Goal: Task Accomplishment & Management: Complete application form

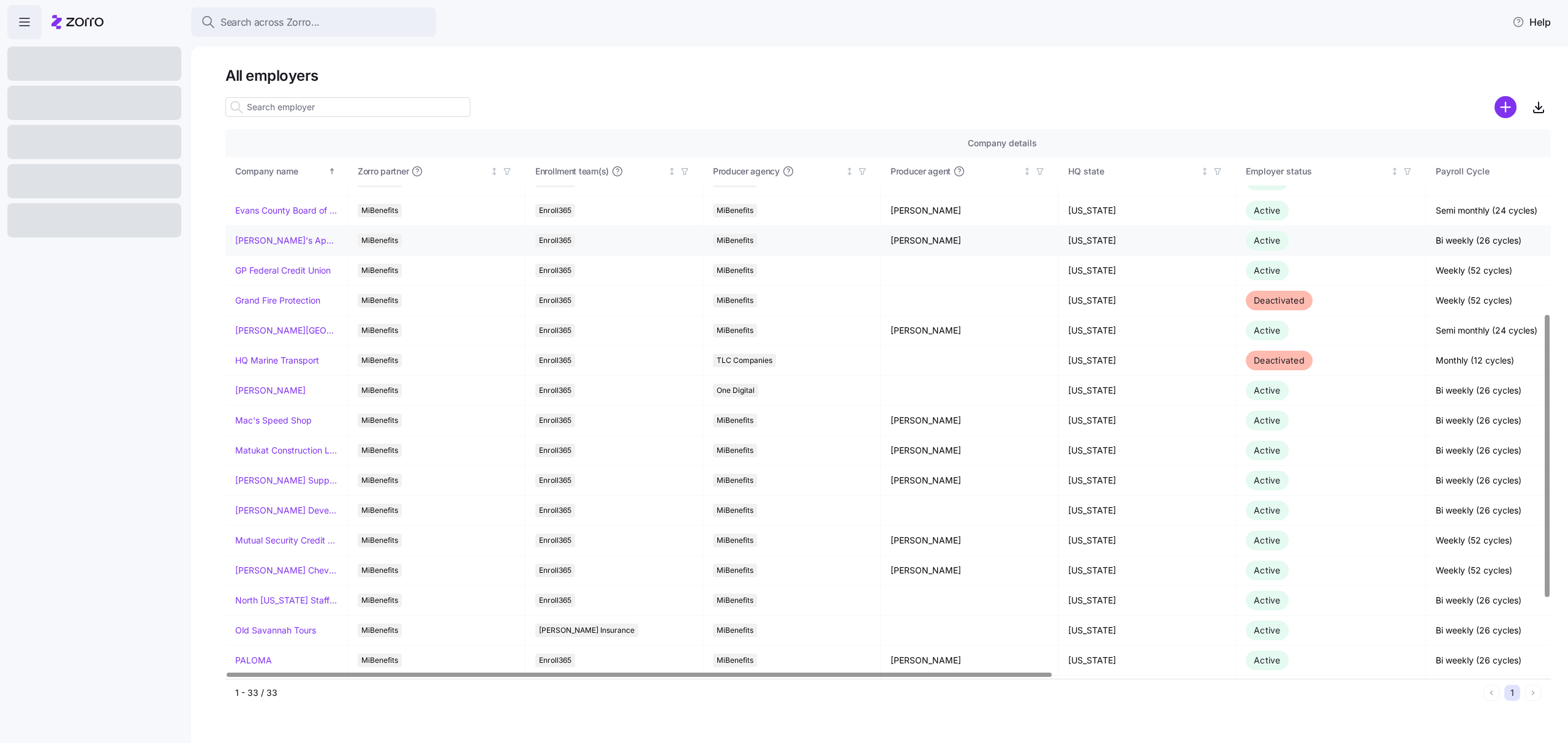
scroll to position [408, 0]
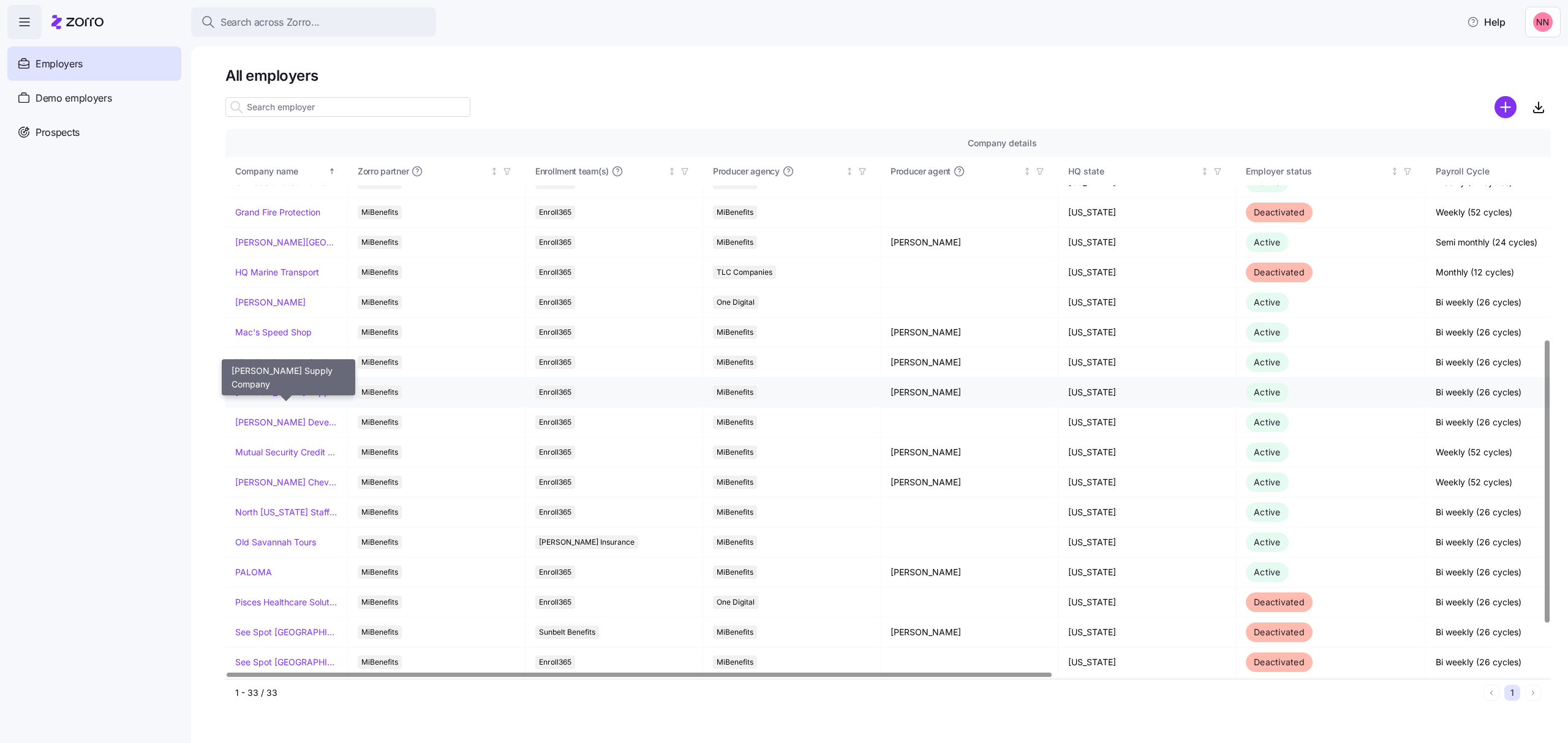
click at [293, 395] on link "[PERSON_NAME] Supply Company" at bounding box center [286, 392] width 102 height 12
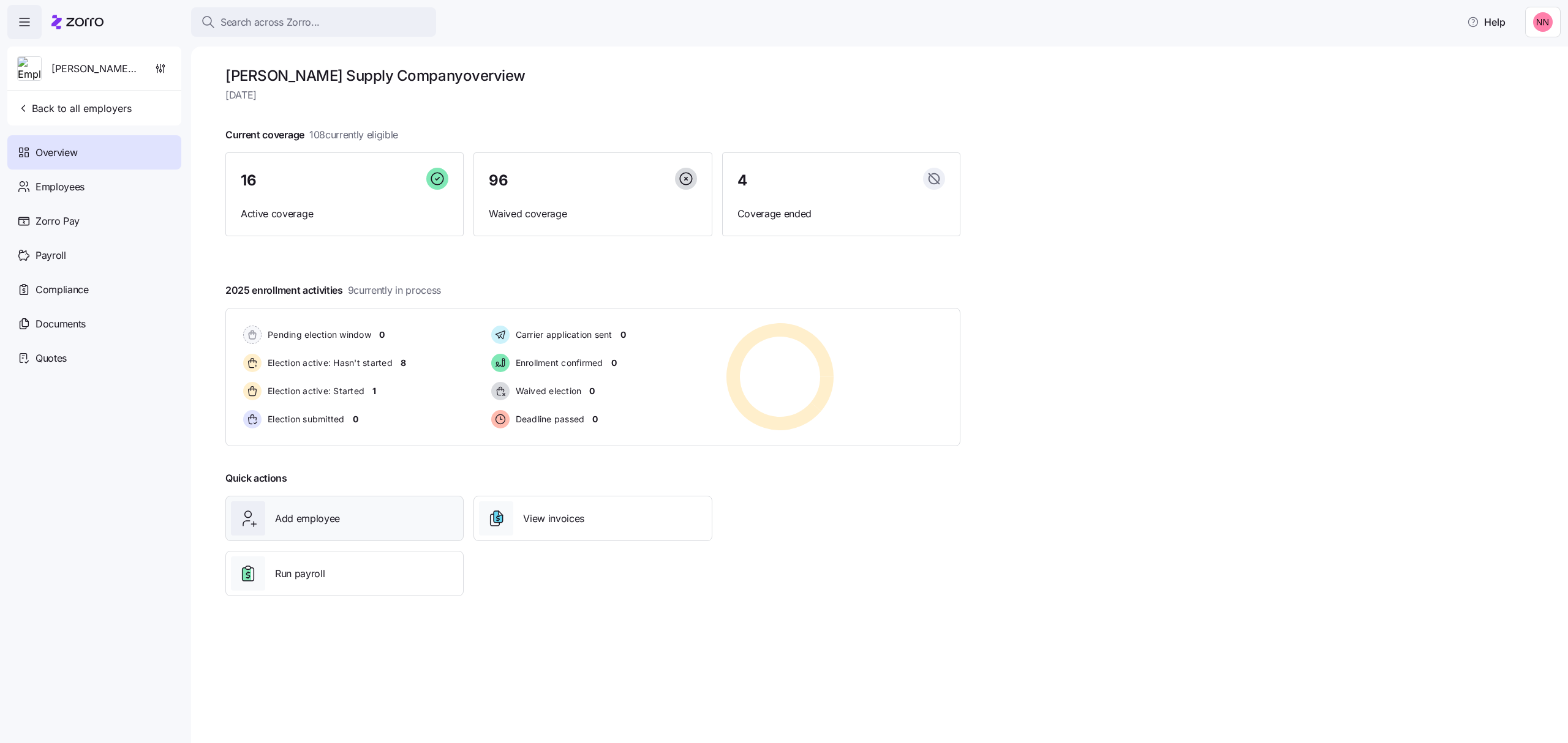
click at [370, 512] on div "Add employee" at bounding box center [345, 518] width 227 height 35
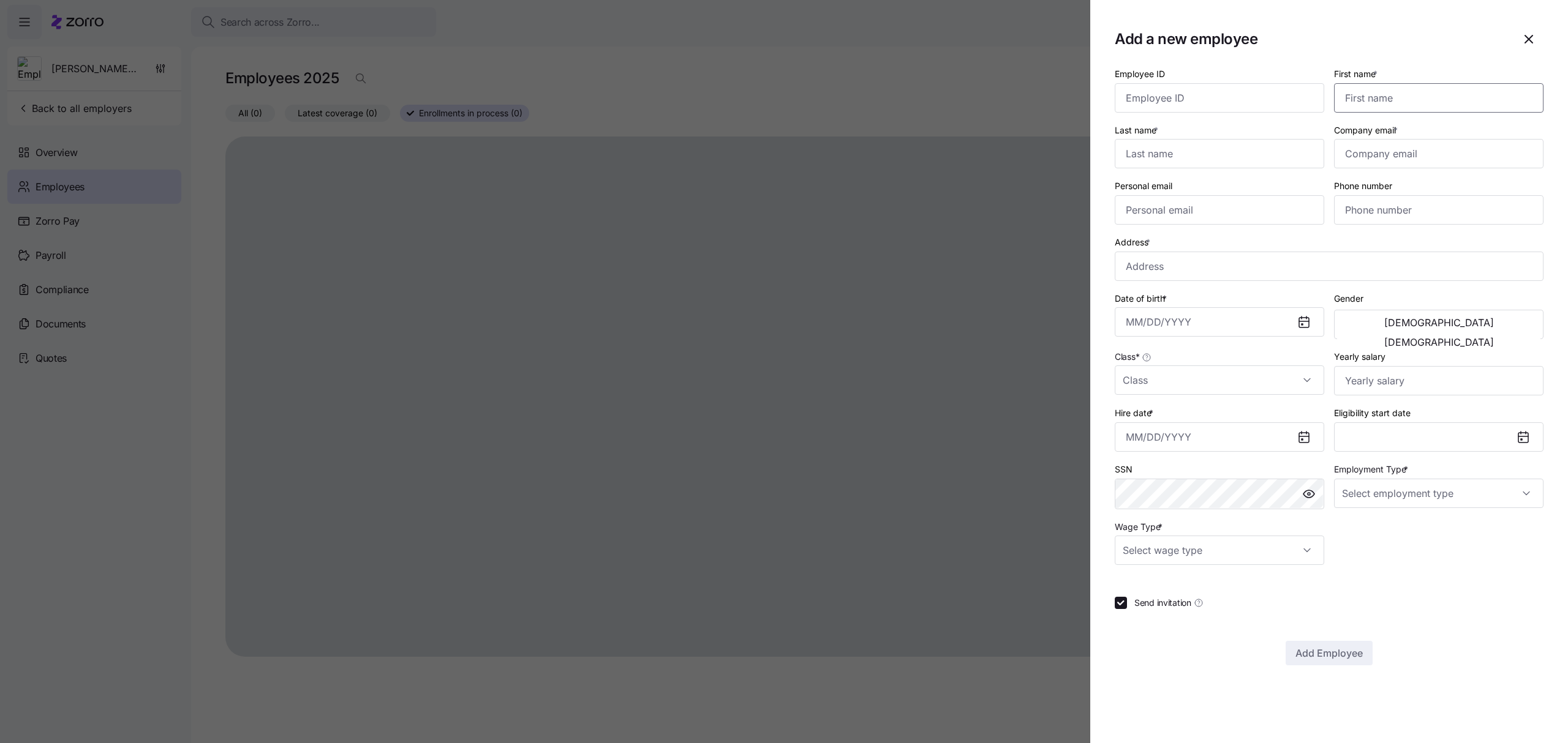
click at [1387, 93] on input "First name *" at bounding box center [1439, 97] width 209 height 29
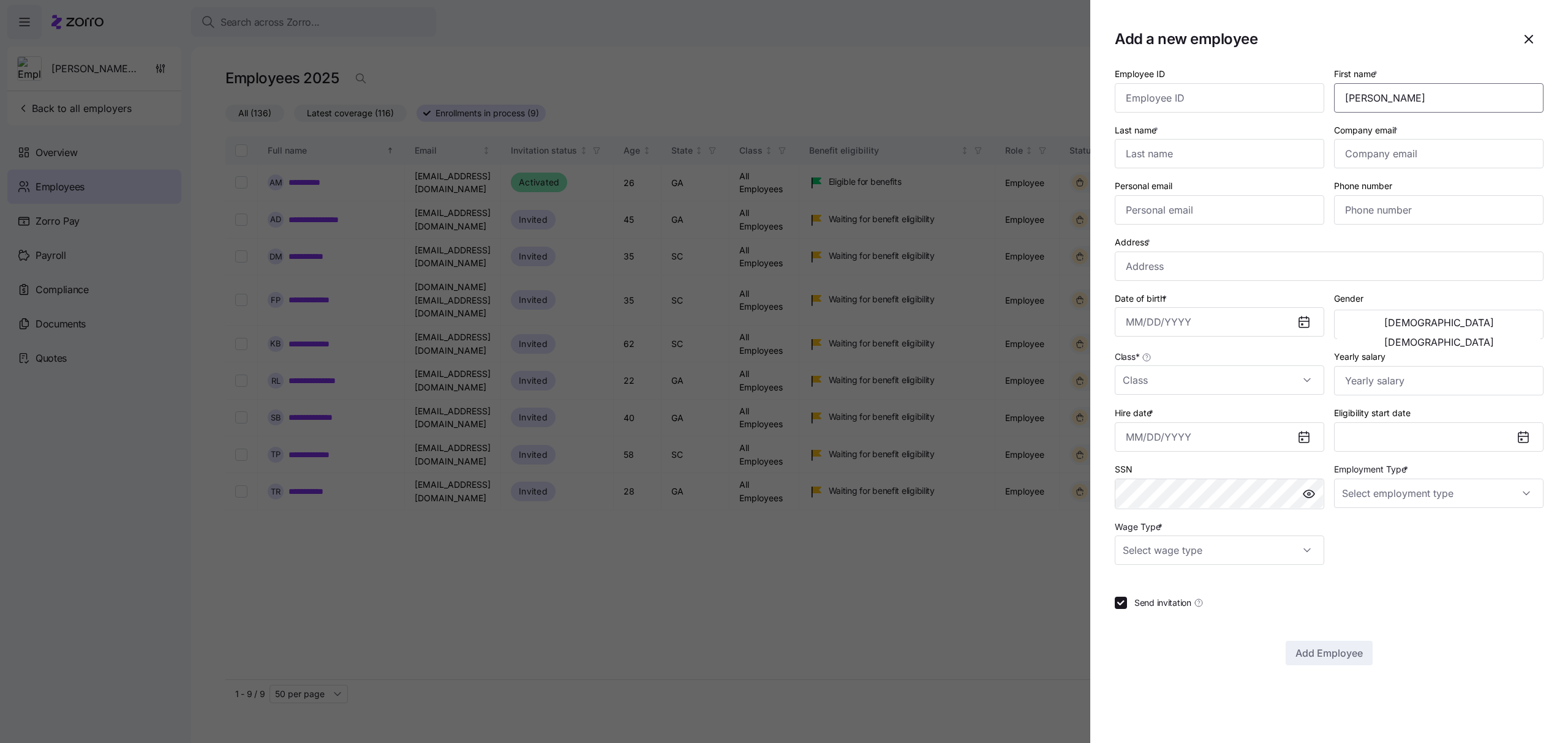
type input "[PERSON_NAME]"
click at [1394, 154] on input "Company email *" at bounding box center [1439, 153] width 209 height 29
paste input "[EMAIL_ADDRESS][DOMAIN_NAME]"
type input "[EMAIL_ADDRESS][DOMAIN_NAME]"
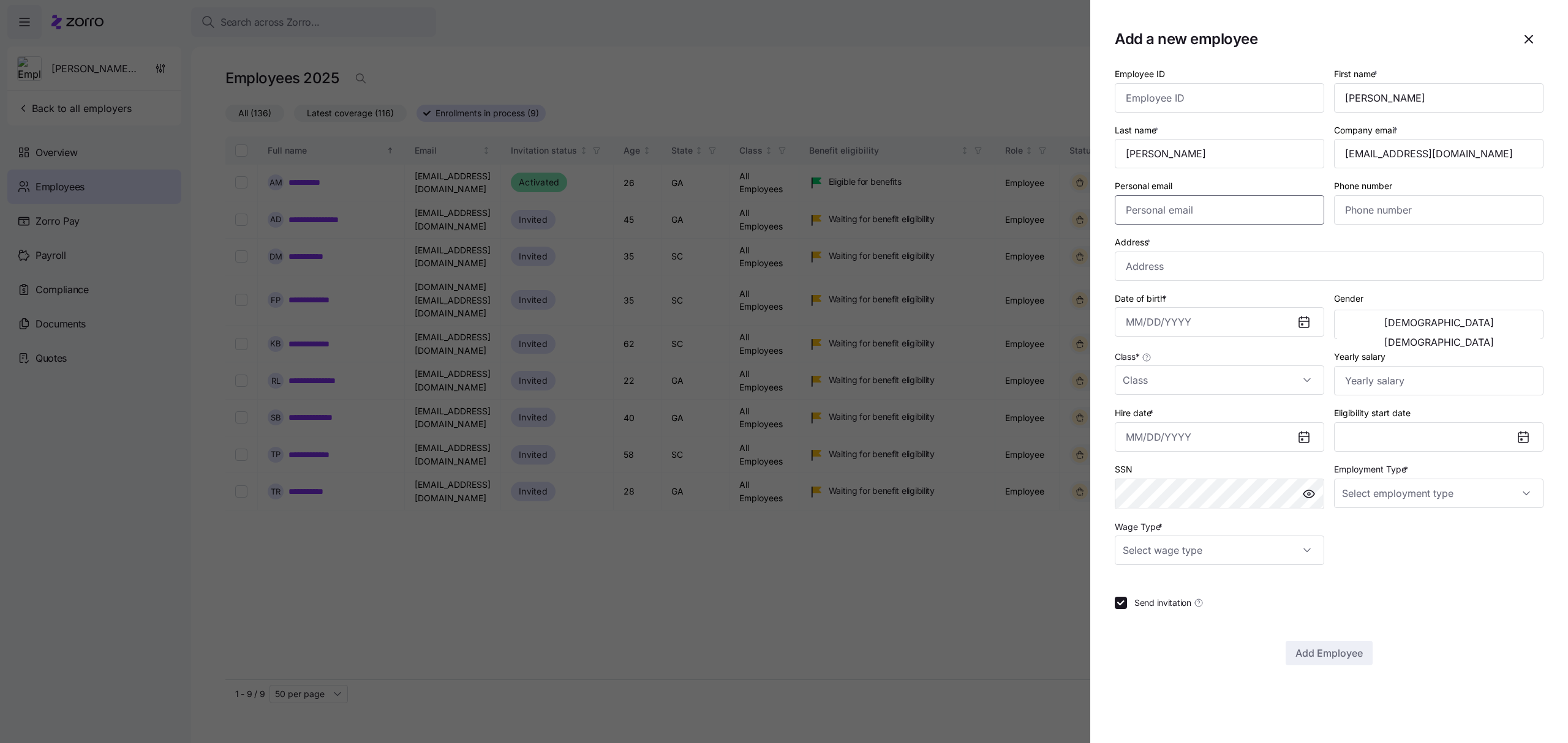
click at [1226, 209] on input "Personal email" at bounding box center [1219, 210] width 209 height 29
paste input "[EMAIL_ADDRESS][DOMAIN_NAME]"
type input "[EMAIL_ADDRESS][DOMAIN_NAME]"
click at [1387, 214] on input "Phone number" at bounding box center [1439, 210] width 209 height 29
paste input "[PHONE_NUMBER]"
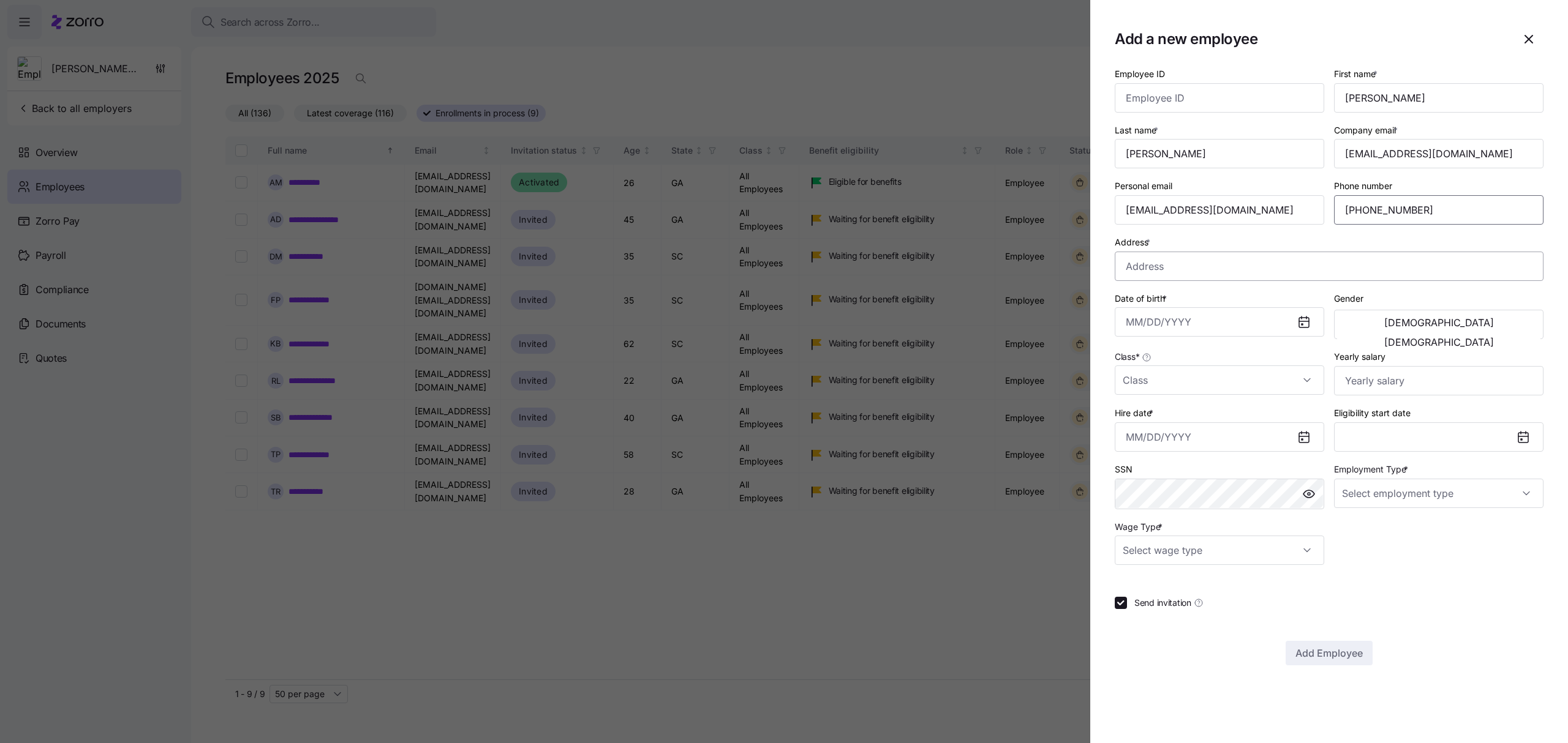
type input "[PHONE_NUMBER]"
click at [1206, 263] on input "Address *" at bounding box center [1329, 266] width 429 height 29
paste input "[STREET_ADDRESS]"
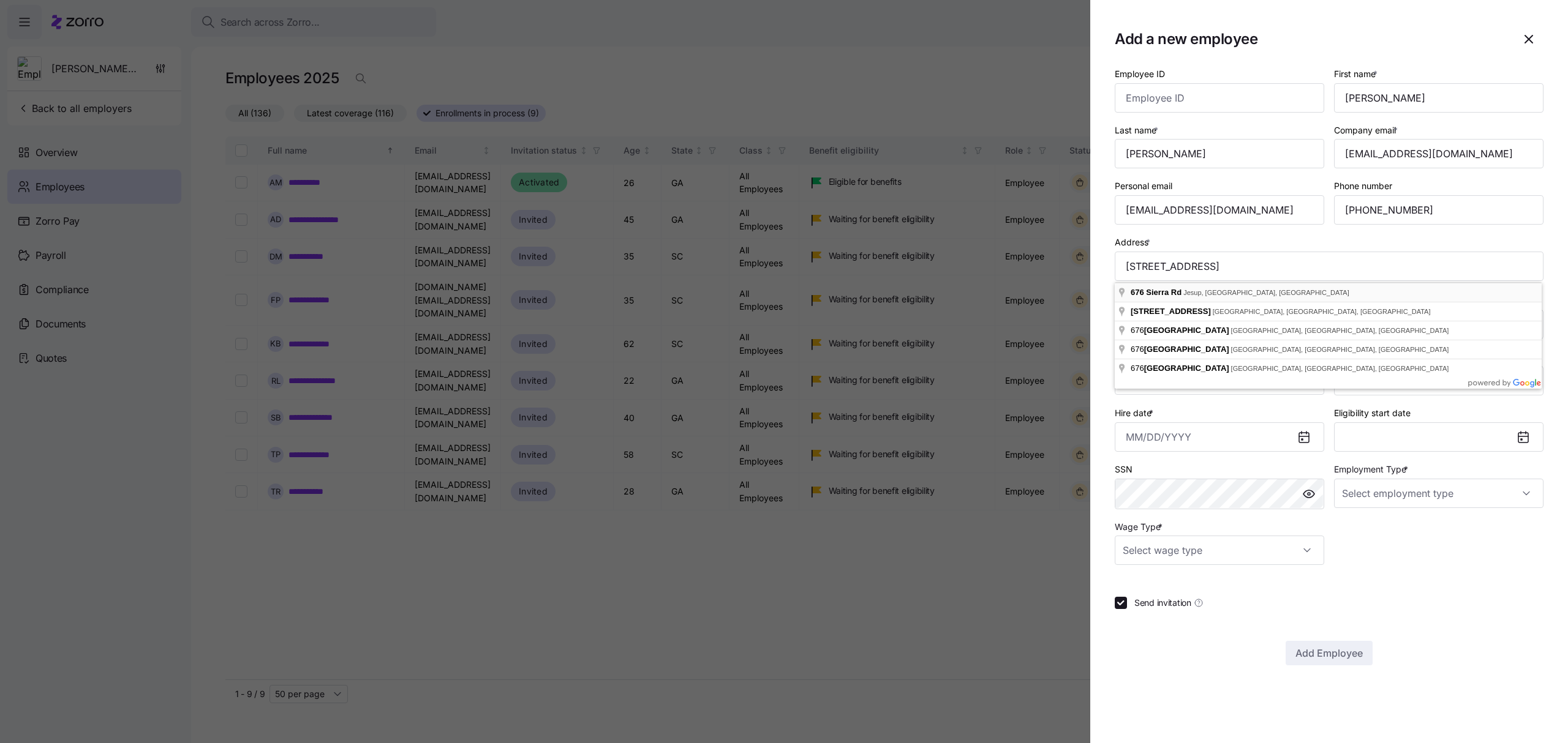
type input "[STREET_ADDRESS]"
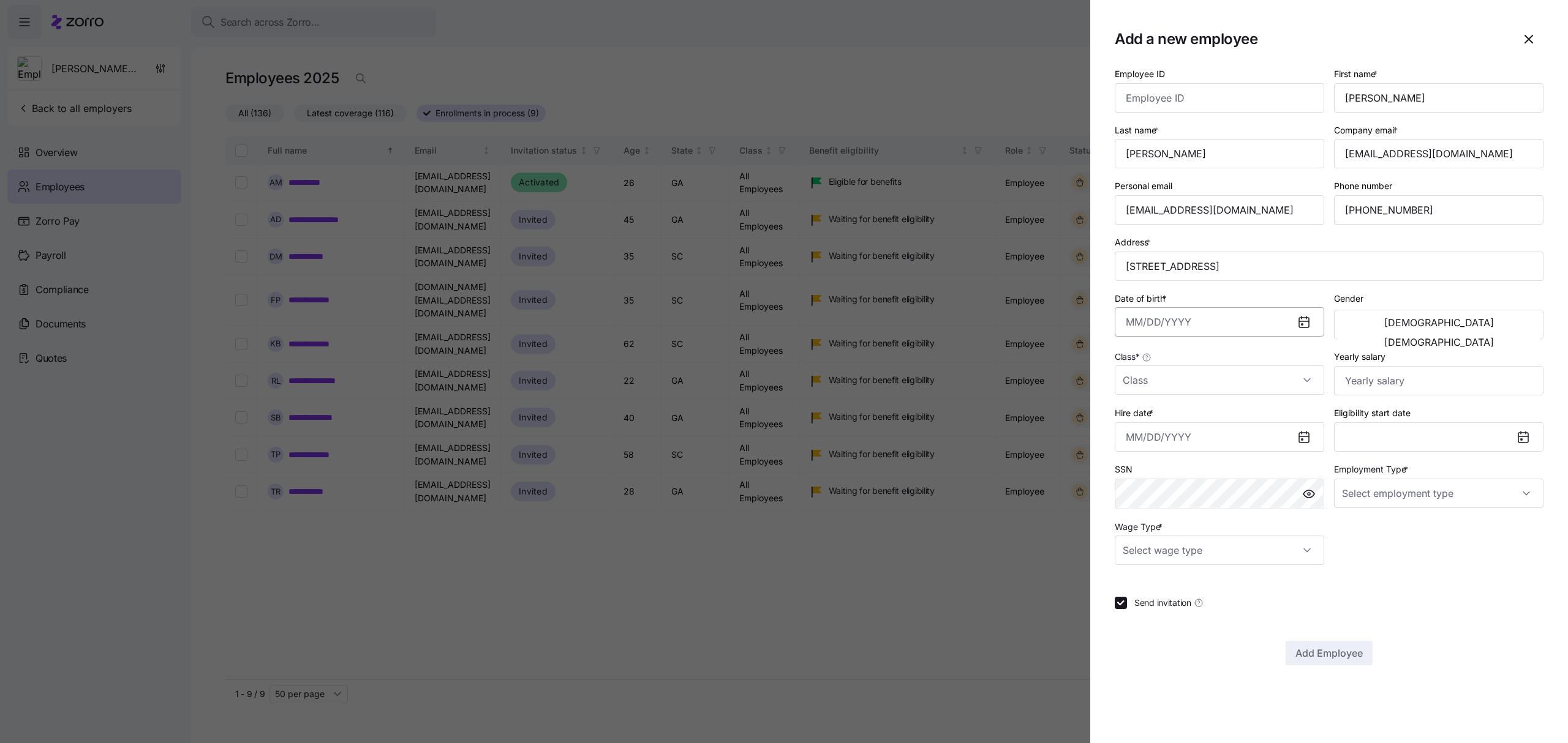
click at [1199, 324] on input "Date of birth *" at bounding box center [1219, 321] width 209 height 29
paste input "[DATE]"
type input "[DATE]"
click at [1485, 338] on span "[DEMOGRAPHIC_DATA]" at bounding box center [1439, 342] width 110 height 9
click at [1297, 380] on input "Class *" at bounding box center [1219, 380] width 209 height 29
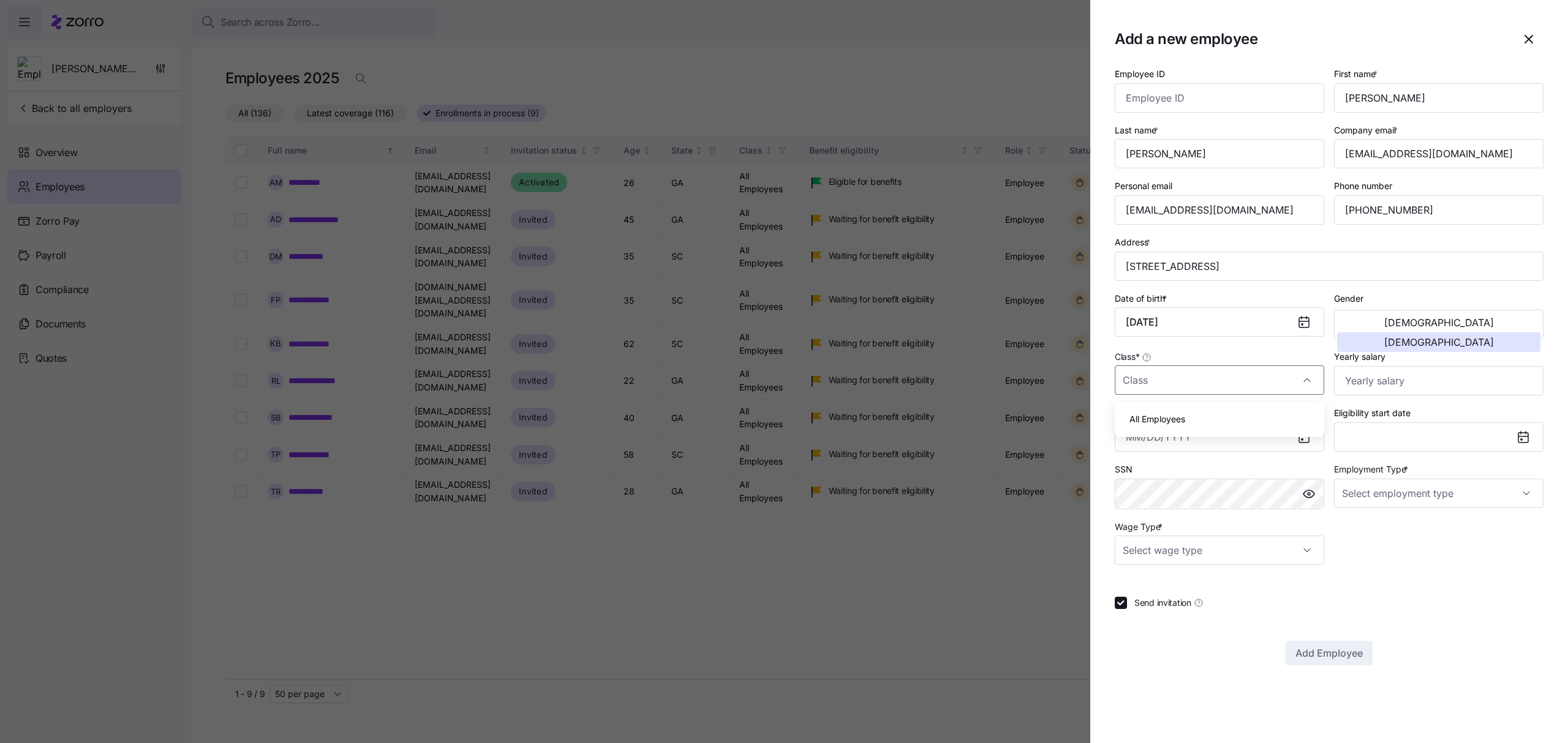
click at [1196, 415] on div "All Employees" at bounding box center [1219, 420] width 200 height 26
type input "All Employees"
click at [1424, 388] on input "Yearly salary" at bounding box center [1439, 380] width 209 height 29
type input "$21,060"
click at [1213, 446] on input "Hire date *" at bounding box center [1219, 436] width 209 height 29
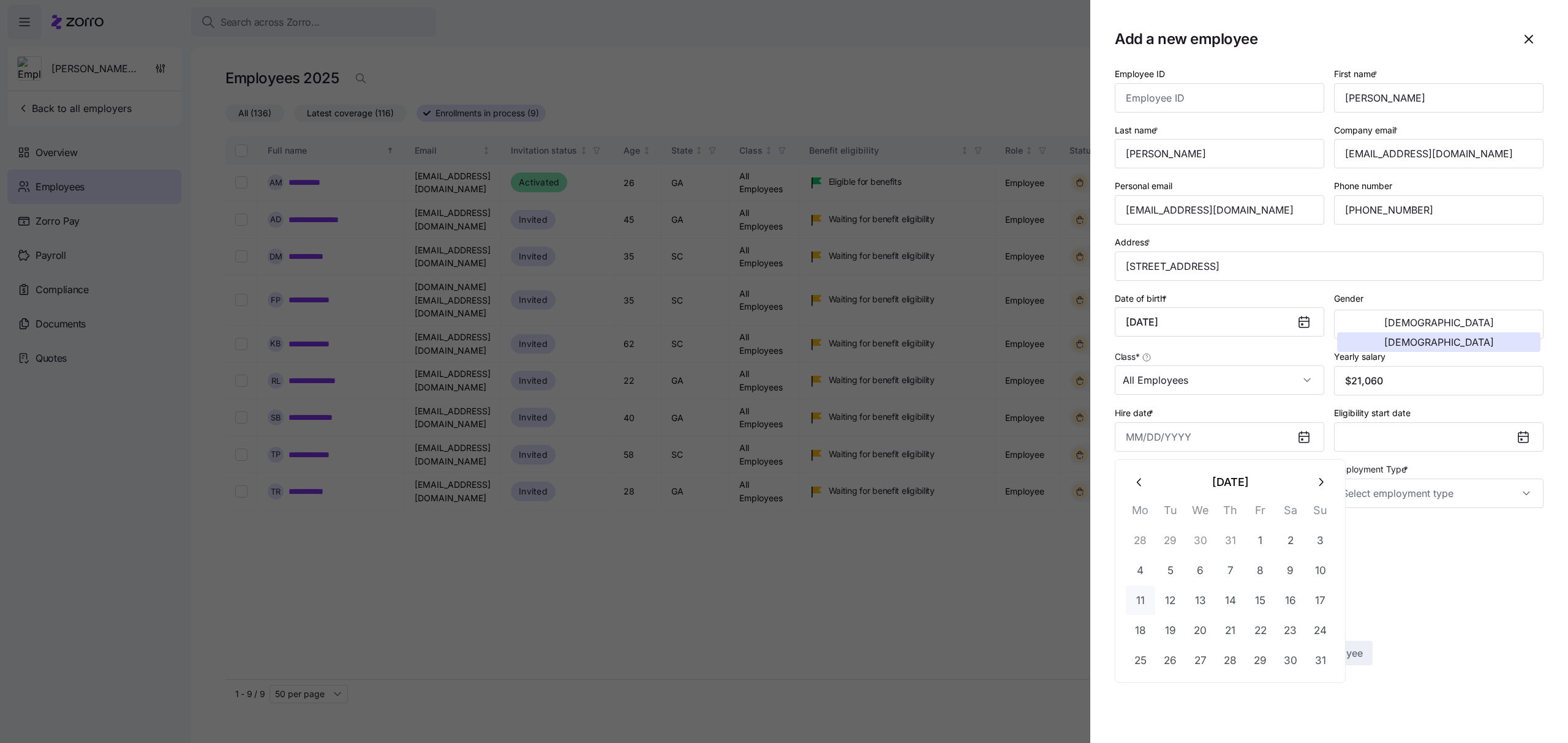
click at [1142, 594] on button "11" at bounding box center [1140, 600] width 29 height 29
type input "[DATE]"
click at [1441, 493] on input "Employment Type *" at bounding box center [1439, 493] width 209 height 29
click at [1388, 528] on div "Full Time" at bounding box center [1439, 534] width 200 height 26
type input "Full Time"
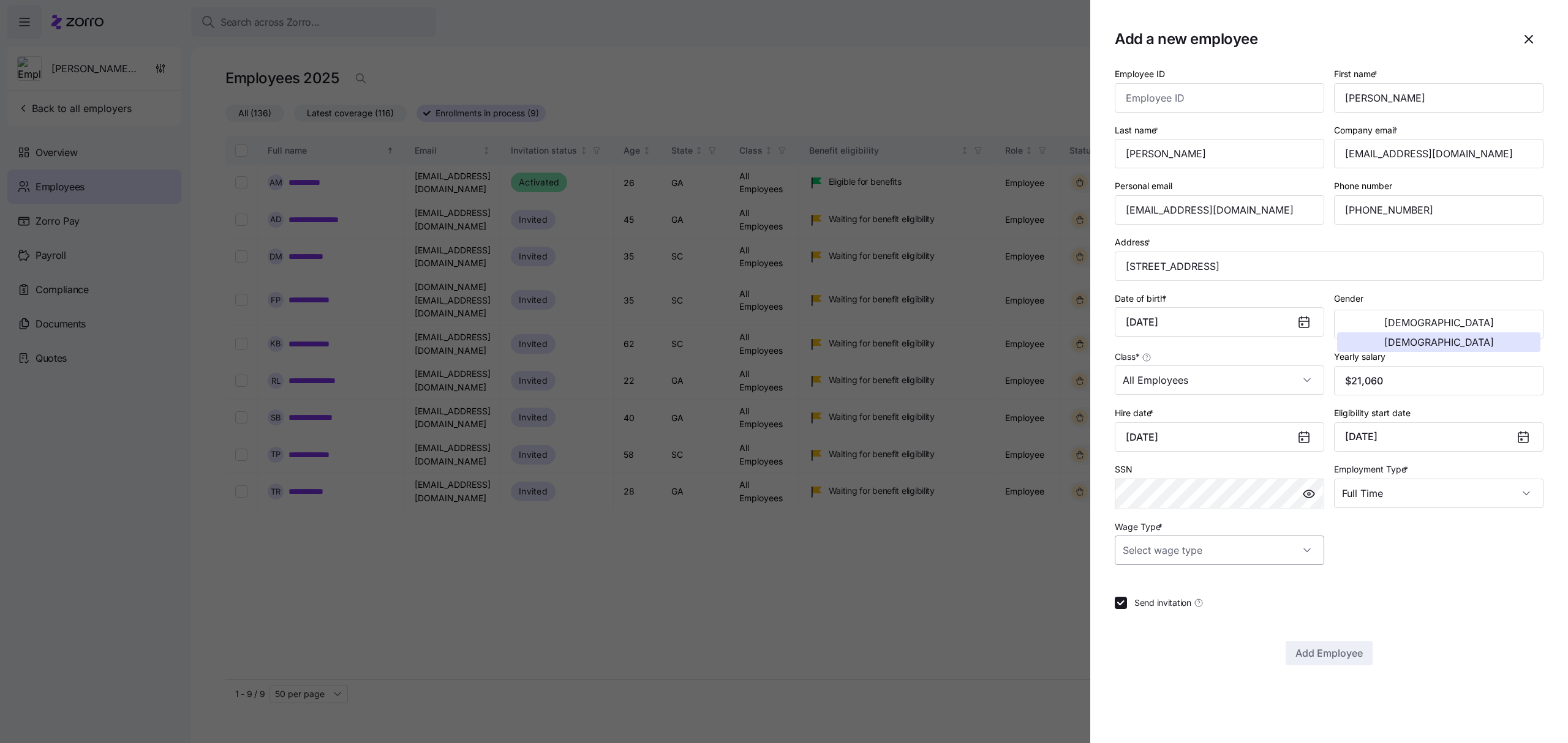
click at [1221, 549] on input "Wage Type *" at bounding box center [1219, 550] width 209 height 29
click at [1153, 613] on span "Hourly" at bounding box center [1142, 617] width 26 height 14
type input "Hourly"
click at [1328, 653] on span "Add Employee" at bounding box center [1330, 654] width 68 height 15
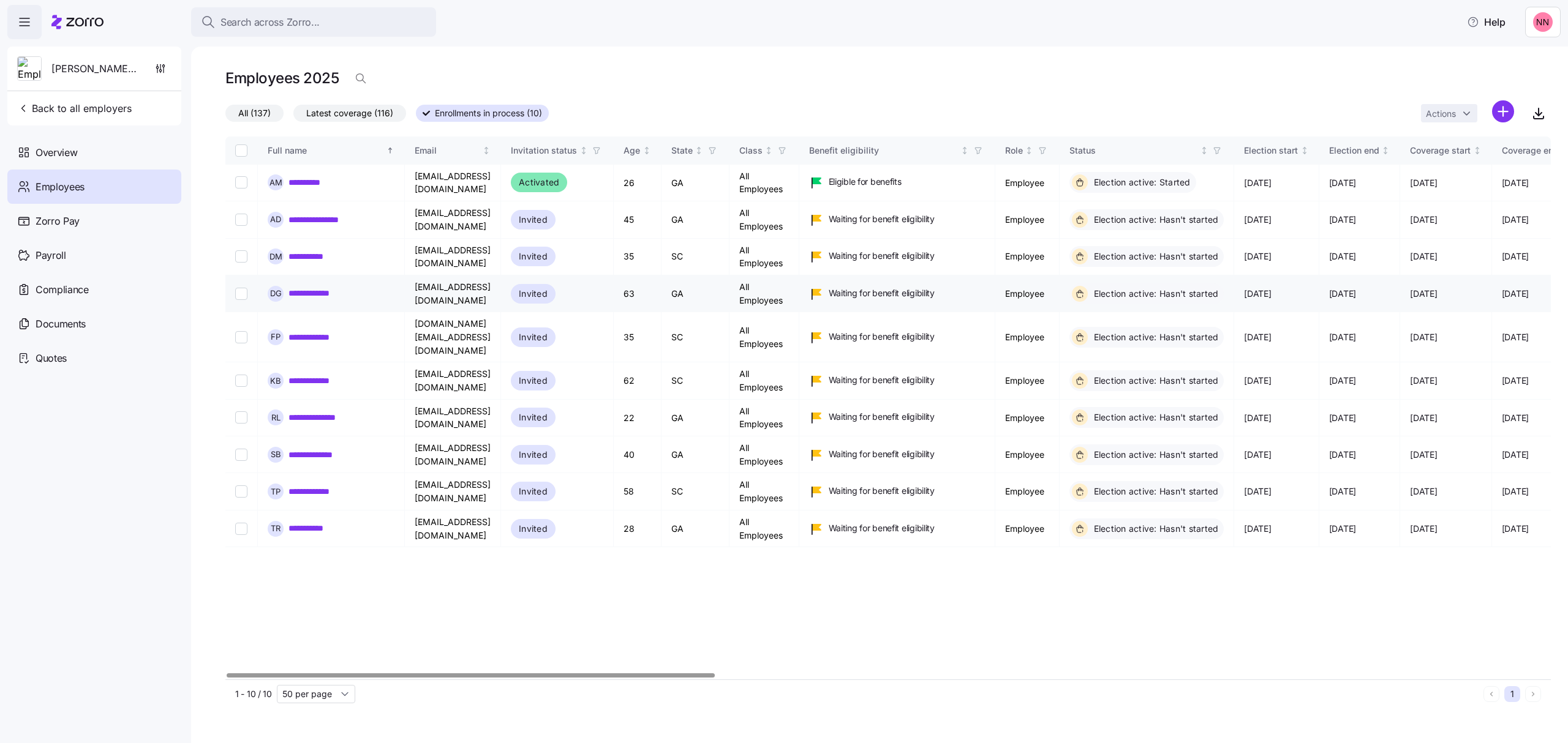
click at [341, 290] on link "**********" at bounding box center [315, 293] width 54 height 12
